Goal: Find specific page/section: Find specific page/section

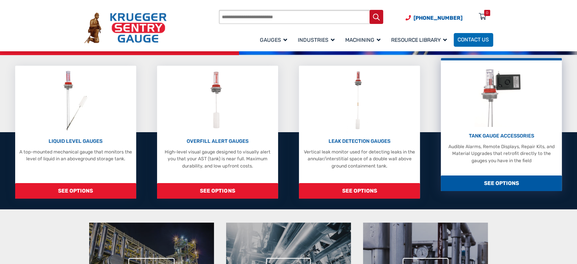
click at [503, 179] on span "SEE OPTIONS" at bounding box center [501, 183] width 121 height 16
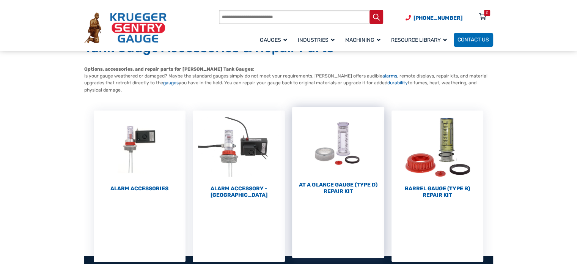
scroll to position [38, 0]
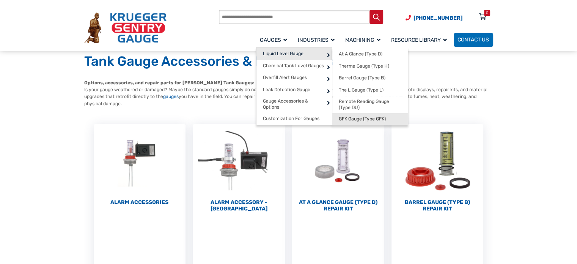
click at [355, 117] on span "GFK Gauge (Type GFK)" at bounding box center [362, 119] width 47 height 6
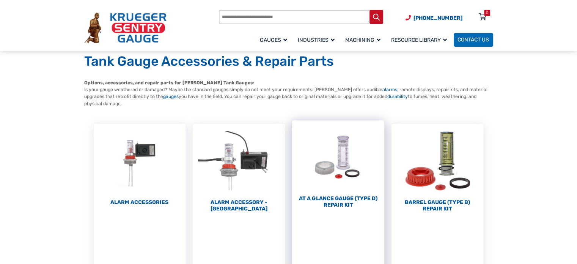
click at [345, 195] on h2 "At a Glance Gauge (Type D) Repair Kit (10)" at bounding box center [338, 201] width 92 height 13
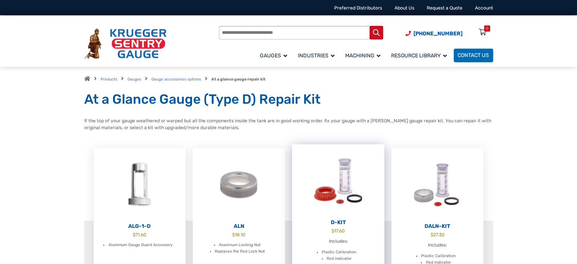
click at [352, 192] on img at bounding box center [338, 180] width 92 height 73
